Goal: Check status: Check status

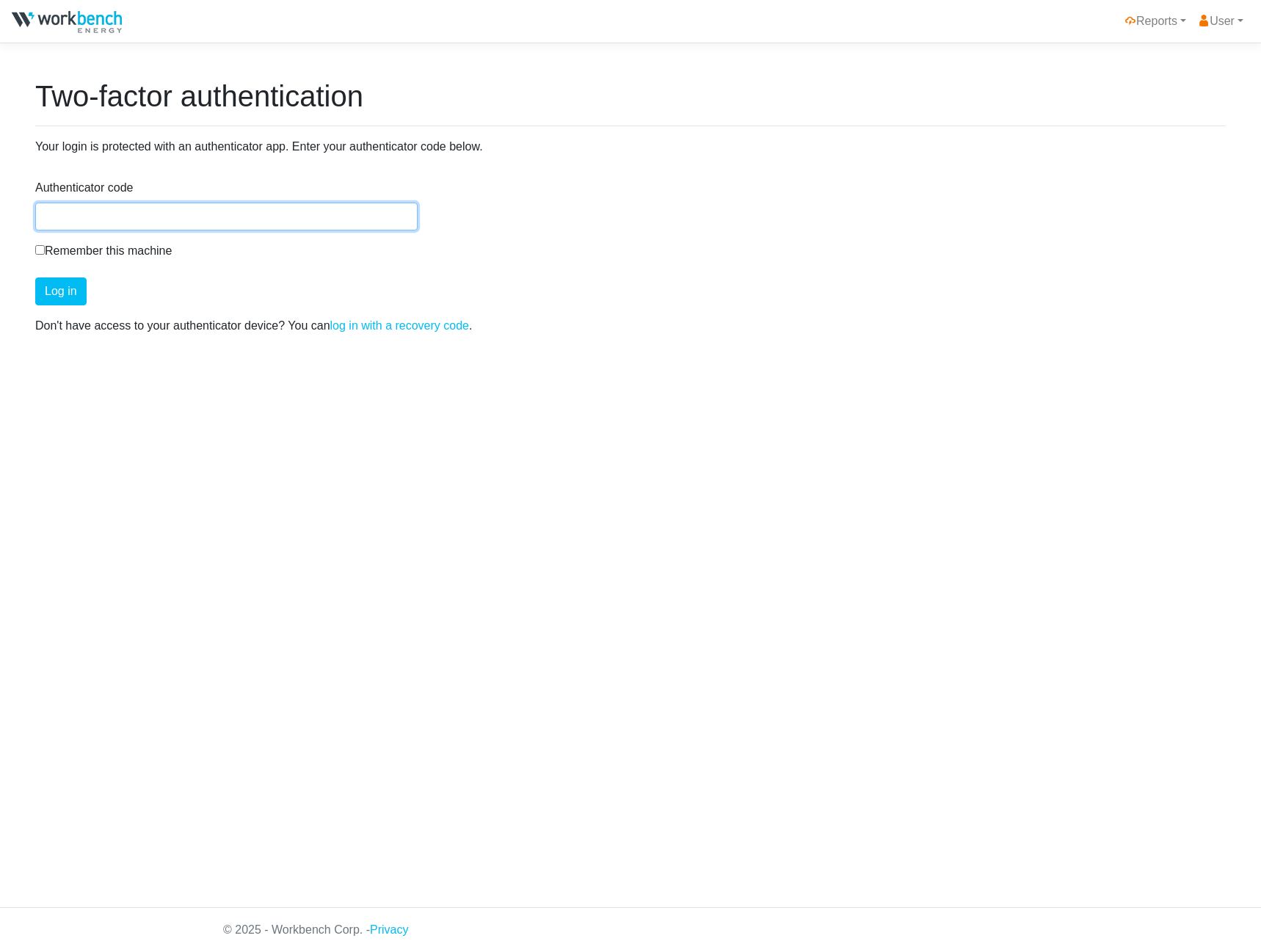
click at [260, 213] on input "Authenticator code" at bounding box center [225, 216] width 382 height 28
type input "718762"
click at [35, 277] on button "Log in" at bounding box center [60, 291] width 51 height 28
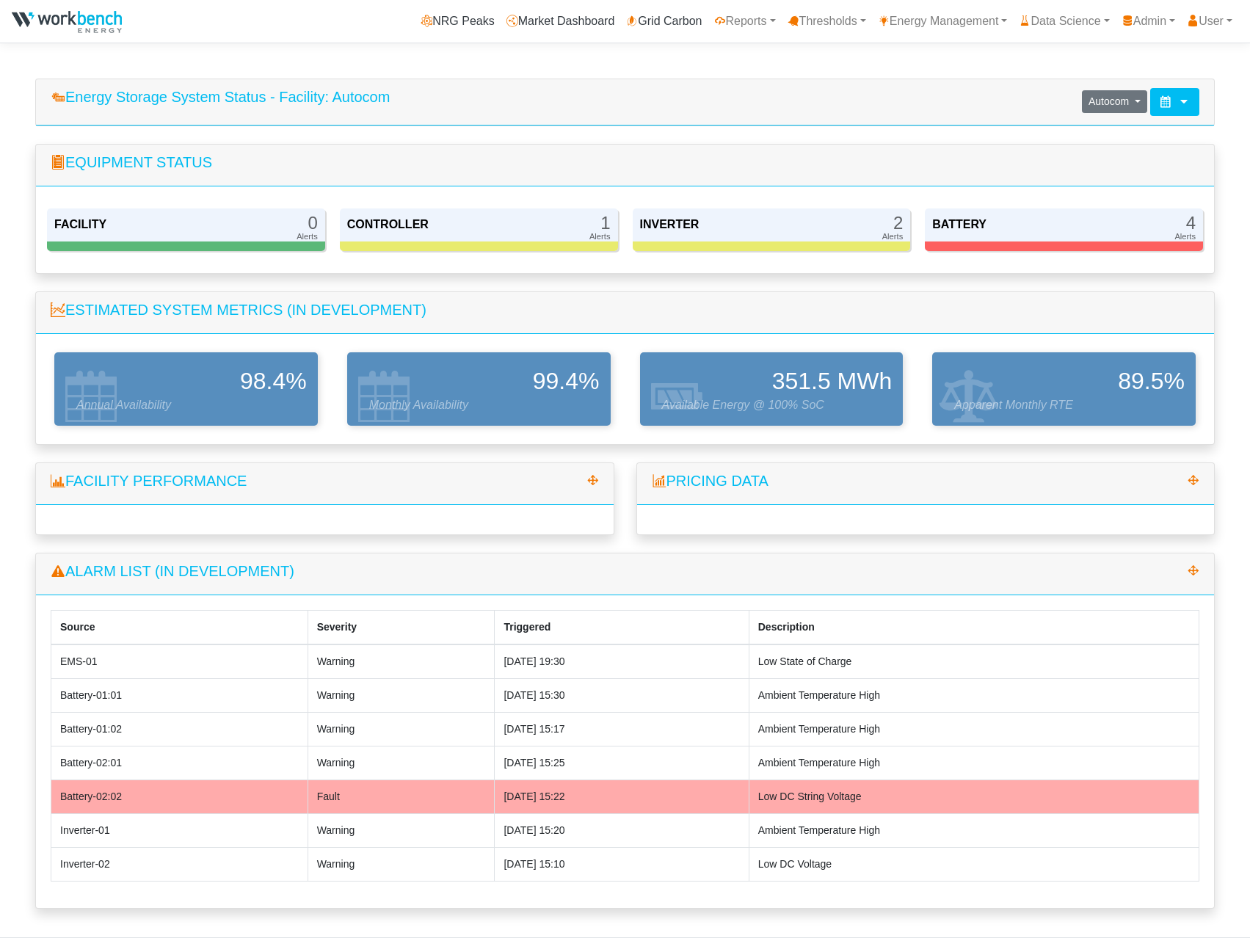
click at [1175, 99] on div at bounding box center [1174, 101] width 49 height 28
click at [836, 115] on div "Energy Storage System Status - Facility: Autocom Autocom Autocom Camcor Camtac …" at bounding box center [625, 102] width 1178 height 46
click at [1166, 104] on icon at bounding box center [1166, 101] width 12 height 12
